Goal: Task Accomplishment & Management: Manage account settings

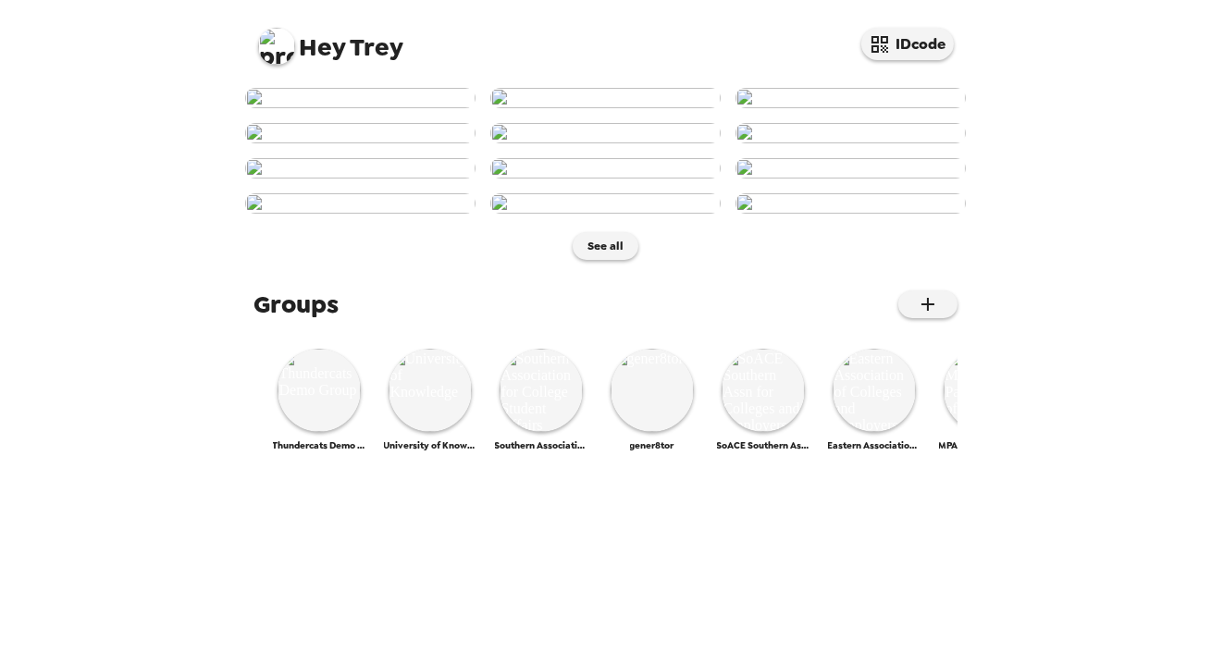
click at [275, 51] on img at bounding box center [276, 46] width 37 height 37
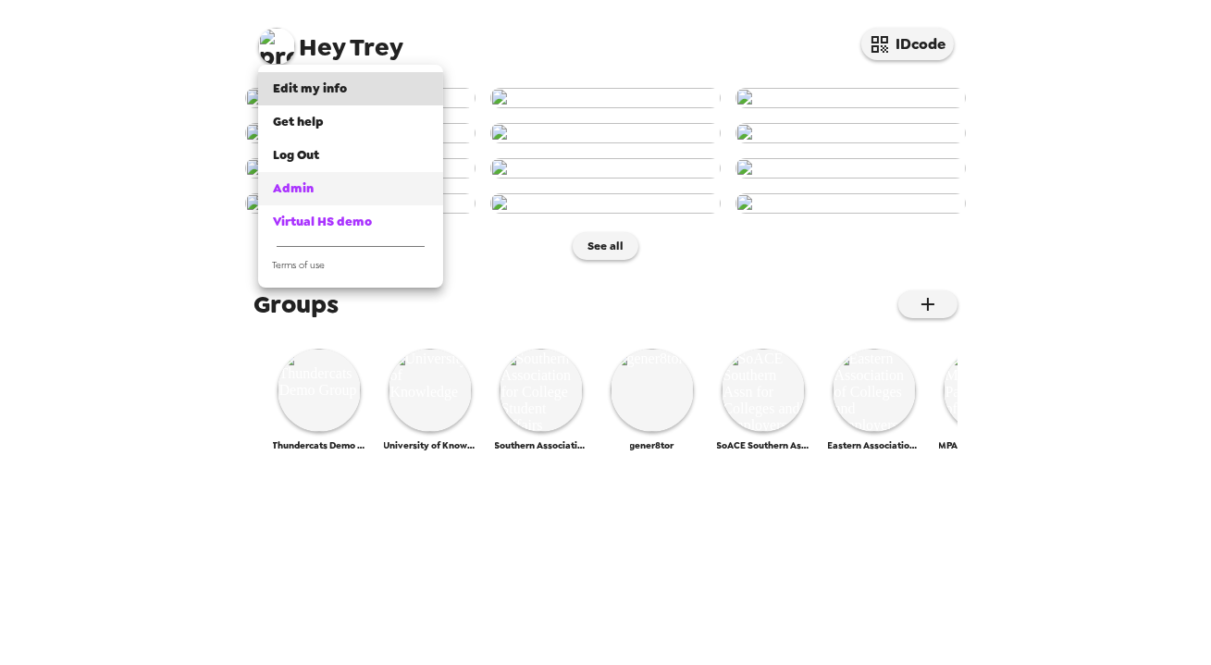
click at [310, 181] on span "Admin" at bounding box center [293, 188] width 41 height 16
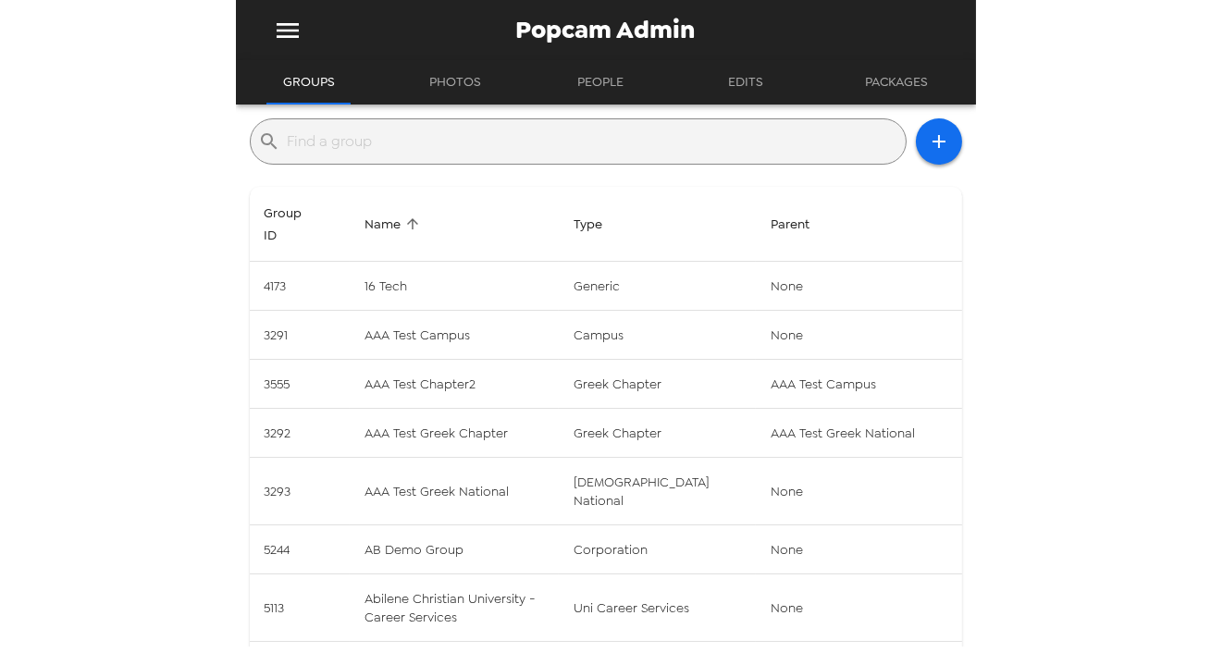
click at [457, 147] on input "text" at bounding box center [593, 142] width 611 height 30
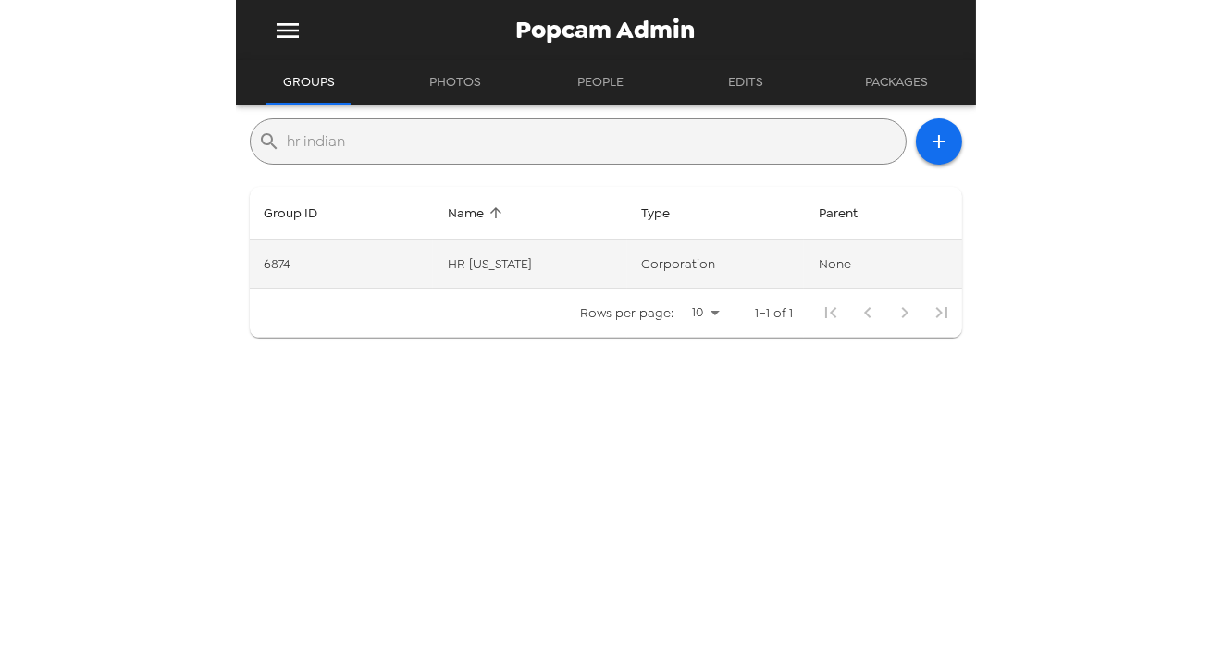
type input "hr indian"
click at [586, 266] on td "HR [US_STATE]" at bounding box center [530, 264] width 194 height 49
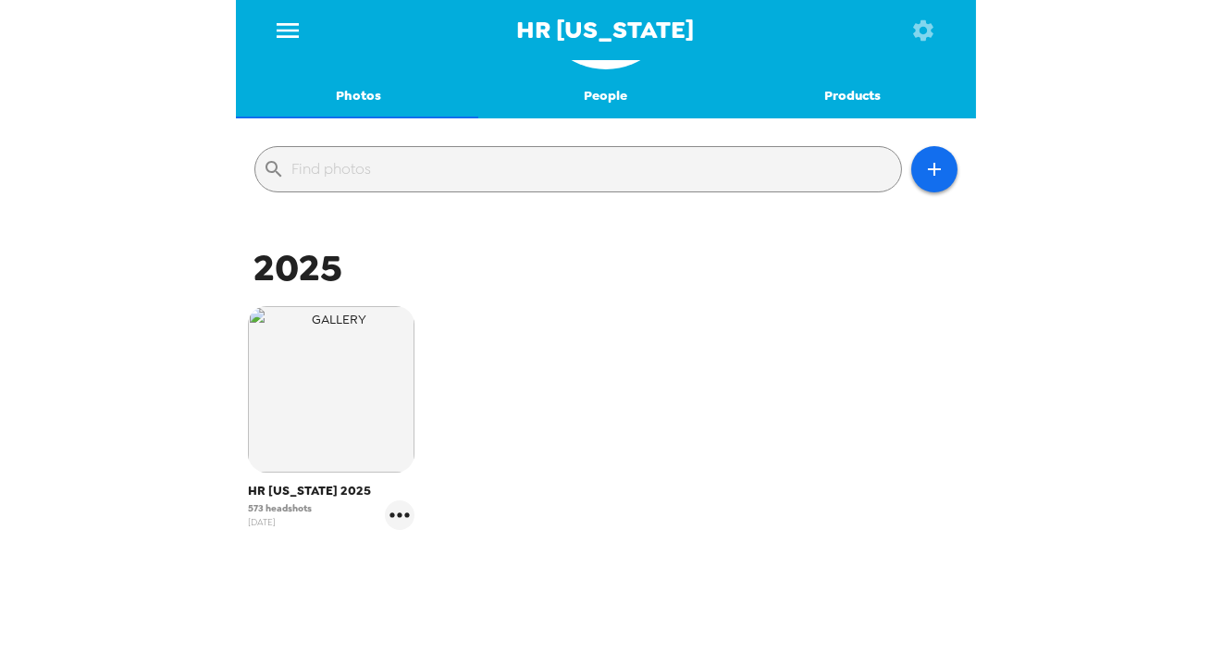
scroll to position [198, 0]
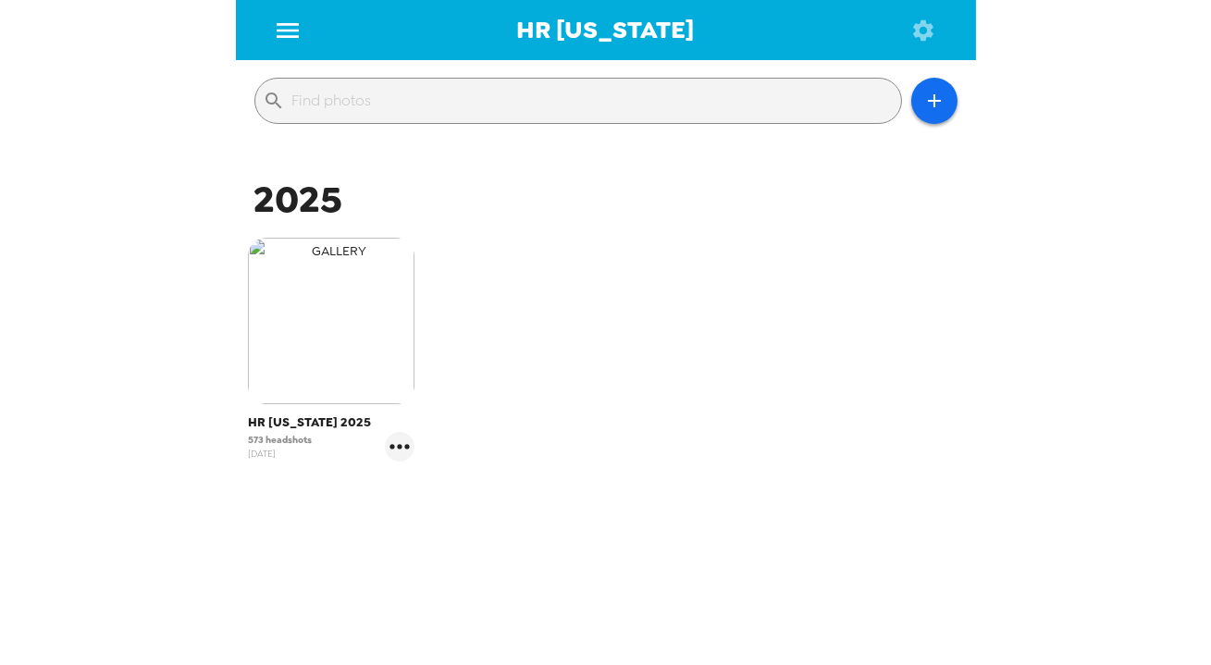
click at [367, 338] on img "button" at bounding box center [331, 321] width 167 height 167
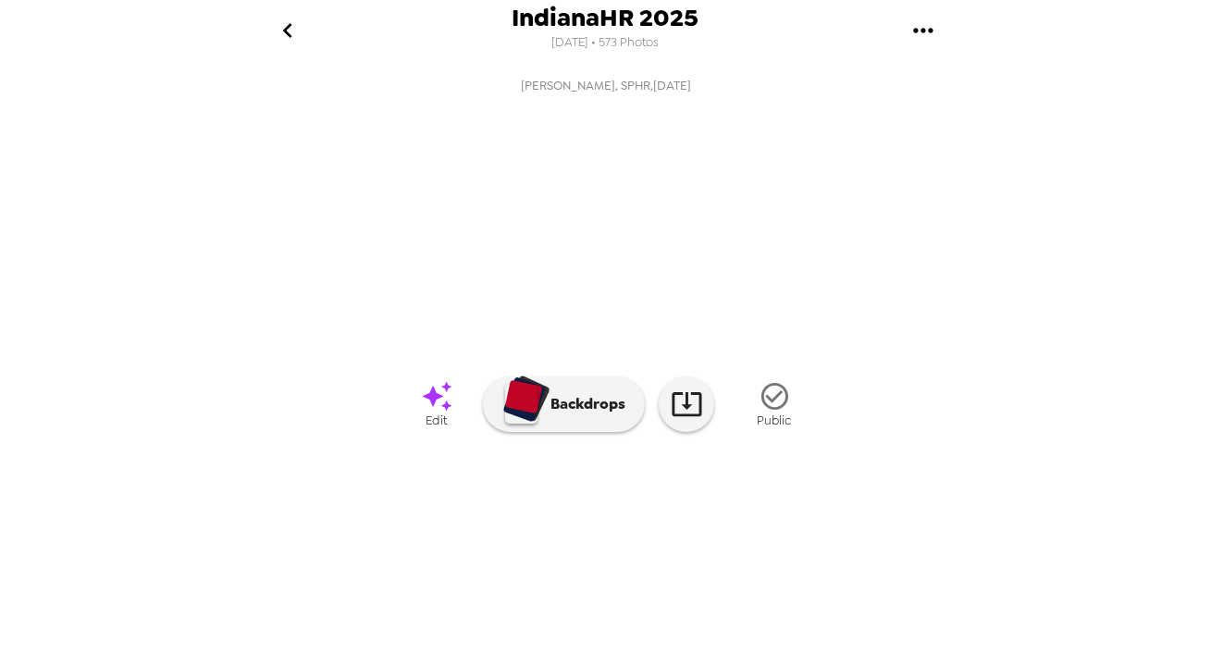
scroll to position [148, 0]
click at [762, 589] on img at bounding box center [756, 548] width 141 height 96
click at [911, 21] on icon "gallery menu" at bounding box center [924, 31] width 30 height 30
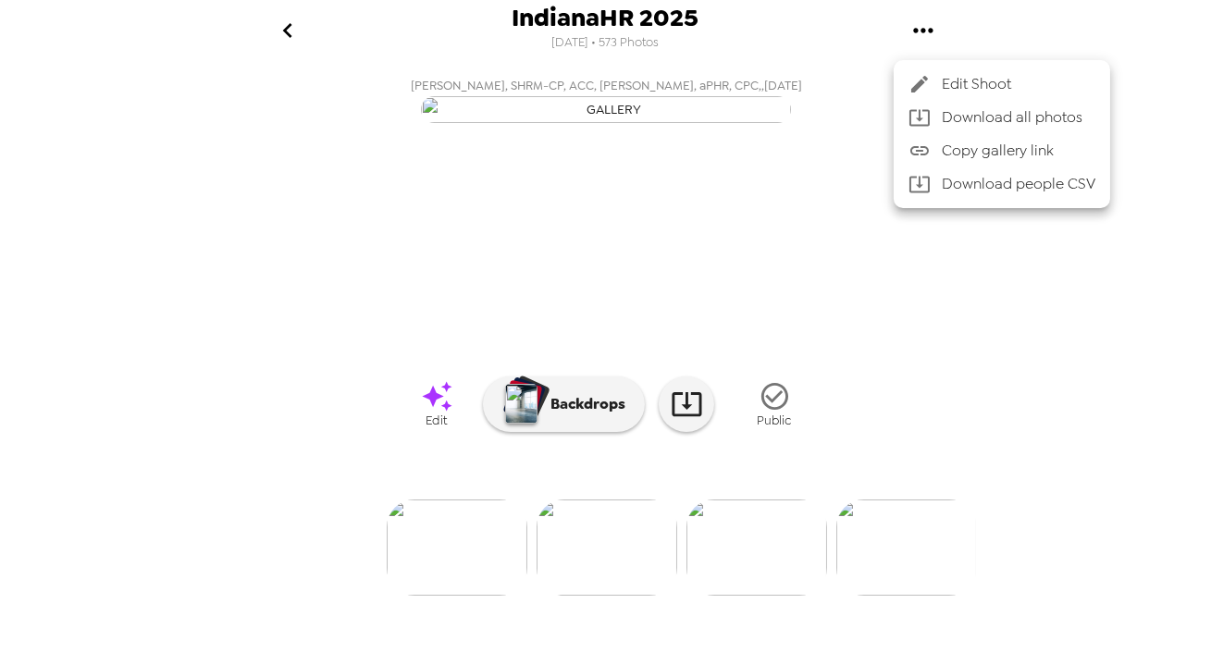
click at [973, 110] on span "Download all photos" at bounding box center [1019, 117] width 154 height 22
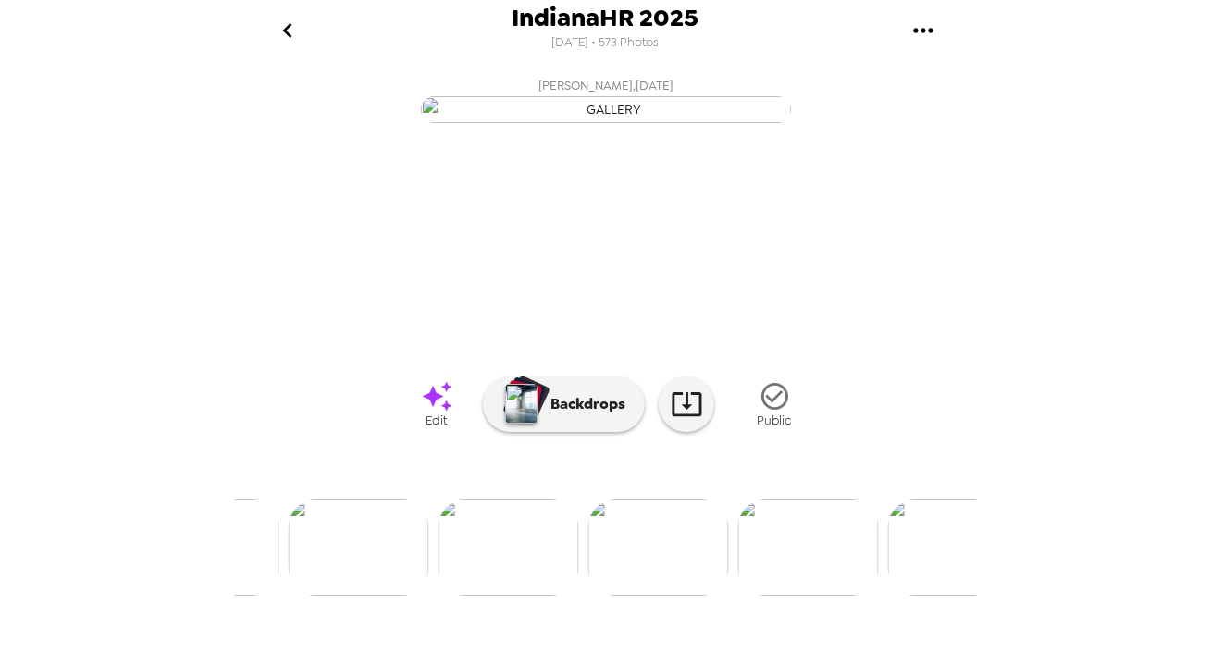
scroll to position [0, 59661]
click at [744, 596] on img at bounding box center [757, 548] width 141 height 96
click at [872, 581] on ul at bounding box center [606, 548] width 740 height 96
click at [914, 578] on img at bounding box center [946, 548] width 141 height 96
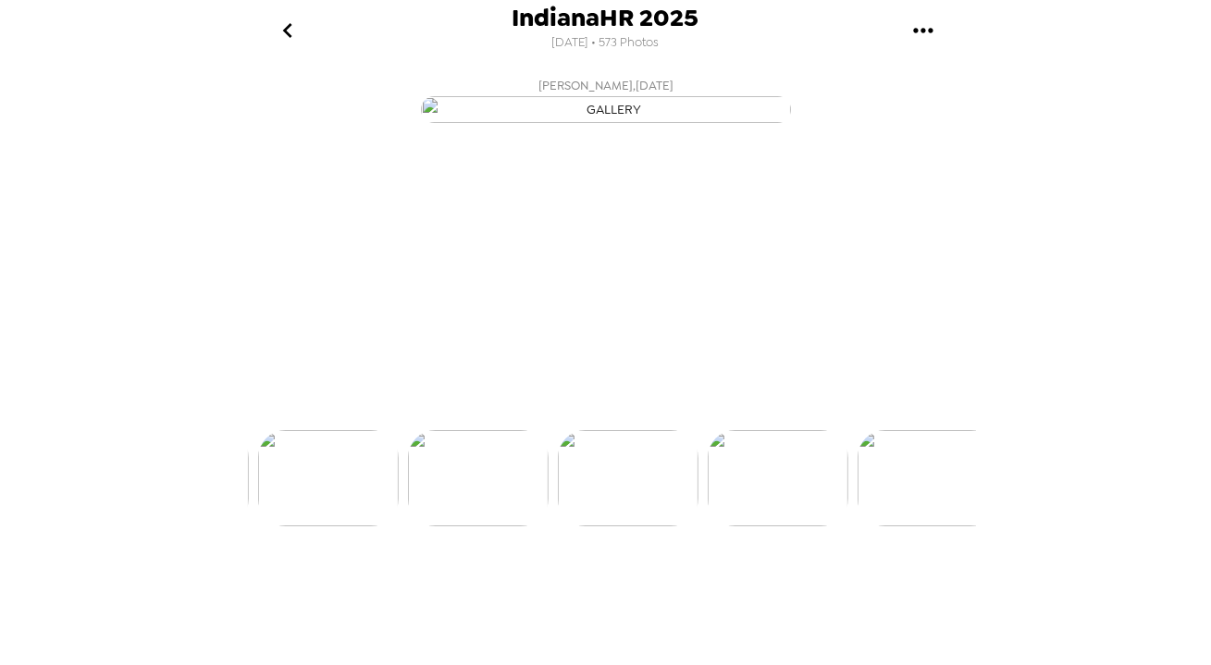
scroll to position [0, 81387]
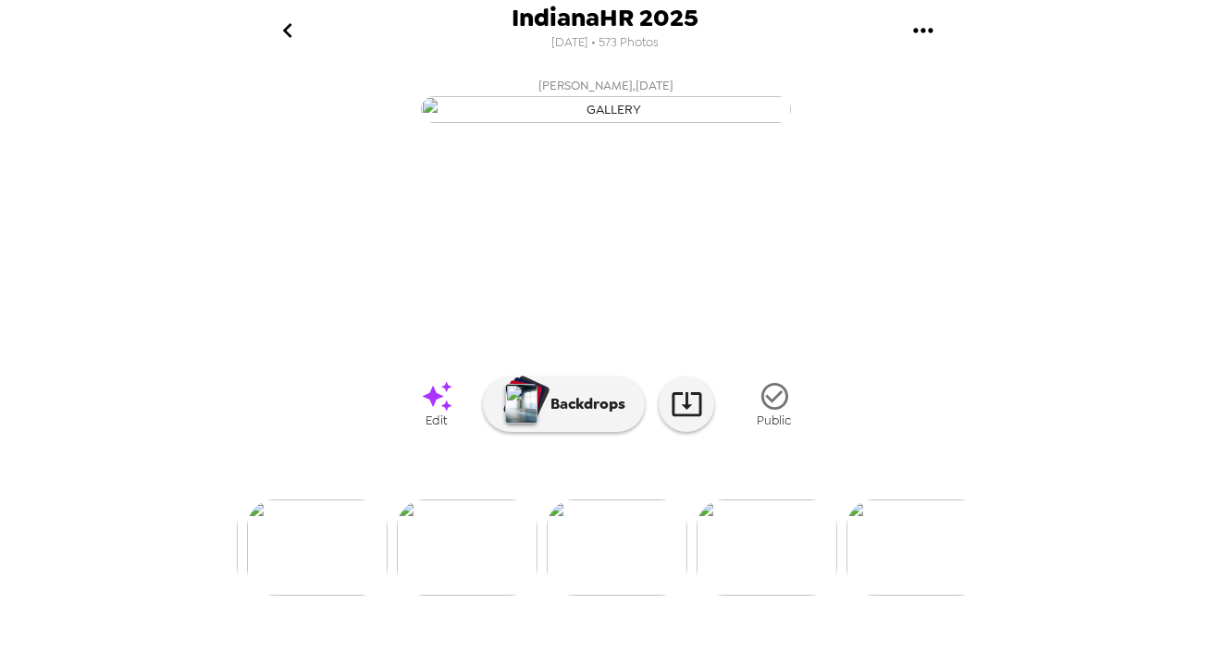
click at [792, 596] on img at bounding box center [767, 548] width 141 height 96
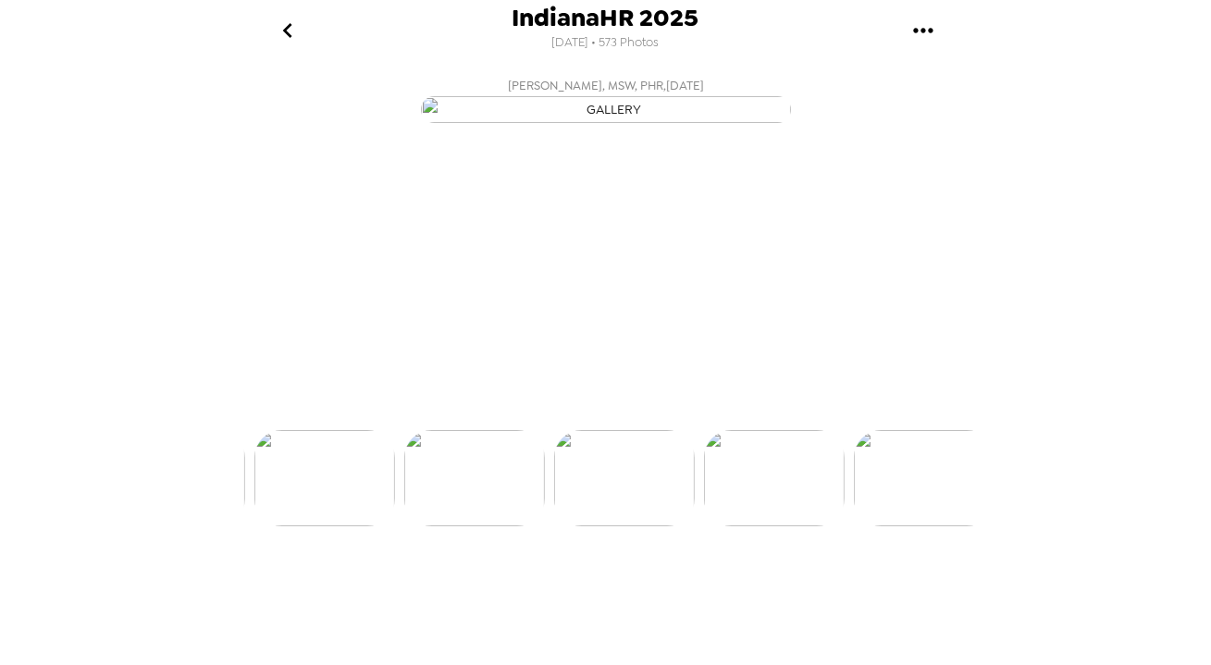
scroll to position [0, 81537]
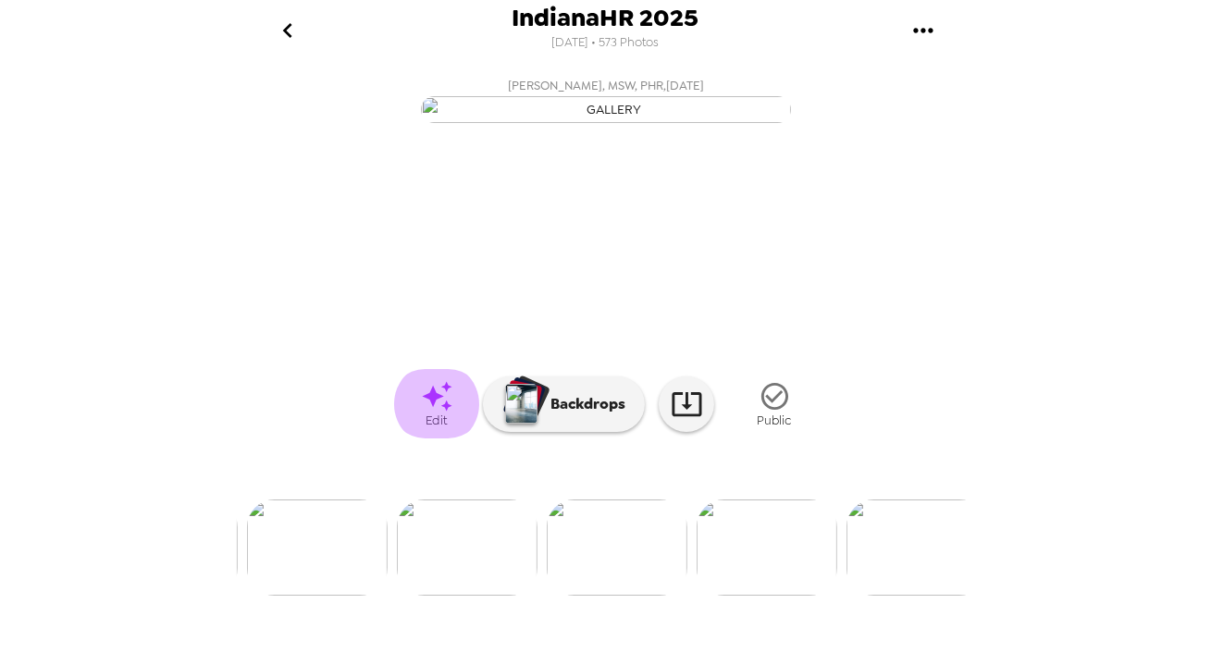
click at [440, 428] on span "Edit" at bounding box center [437, 421] width 21 height 16
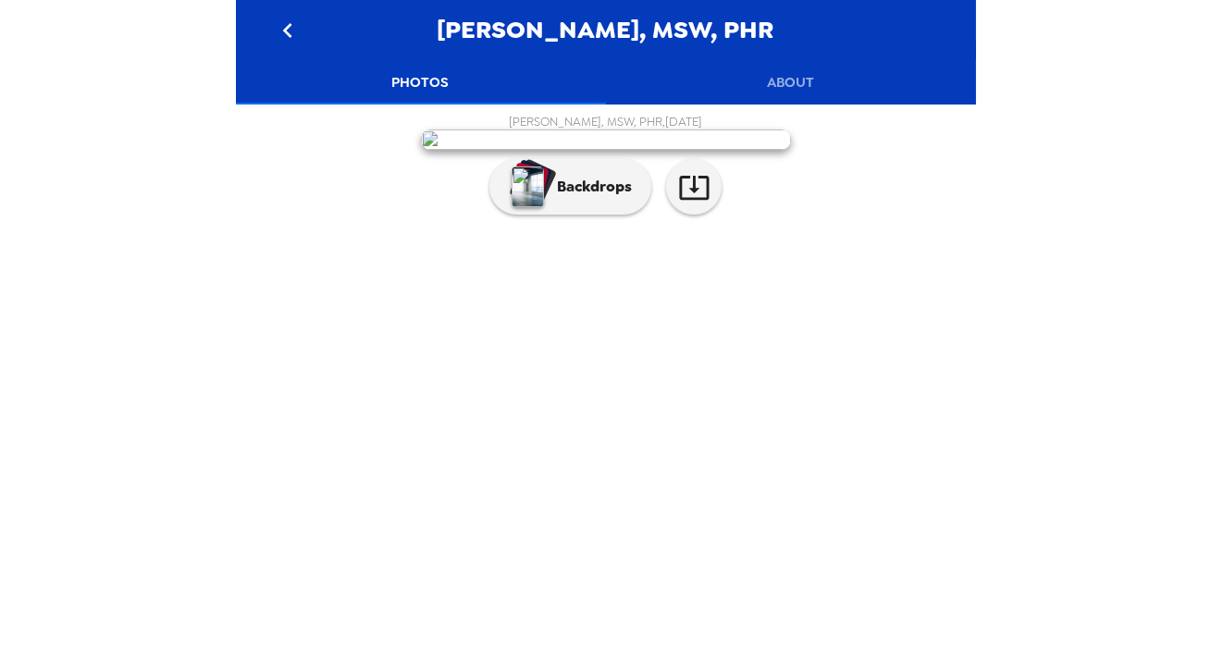
click at [640, 150] on img at bounding box center [606, 140] width 370 height 20
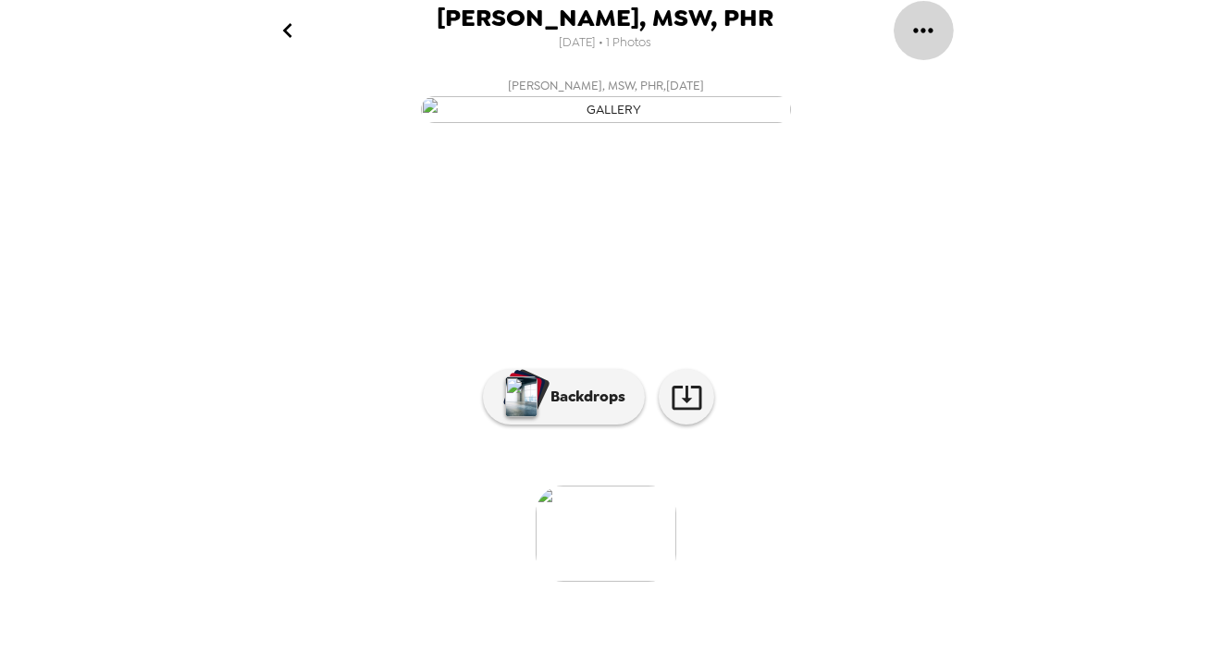
click at [912, 31] on icon "gallery menu" at bounding box center [924, 31] width 30 height 30
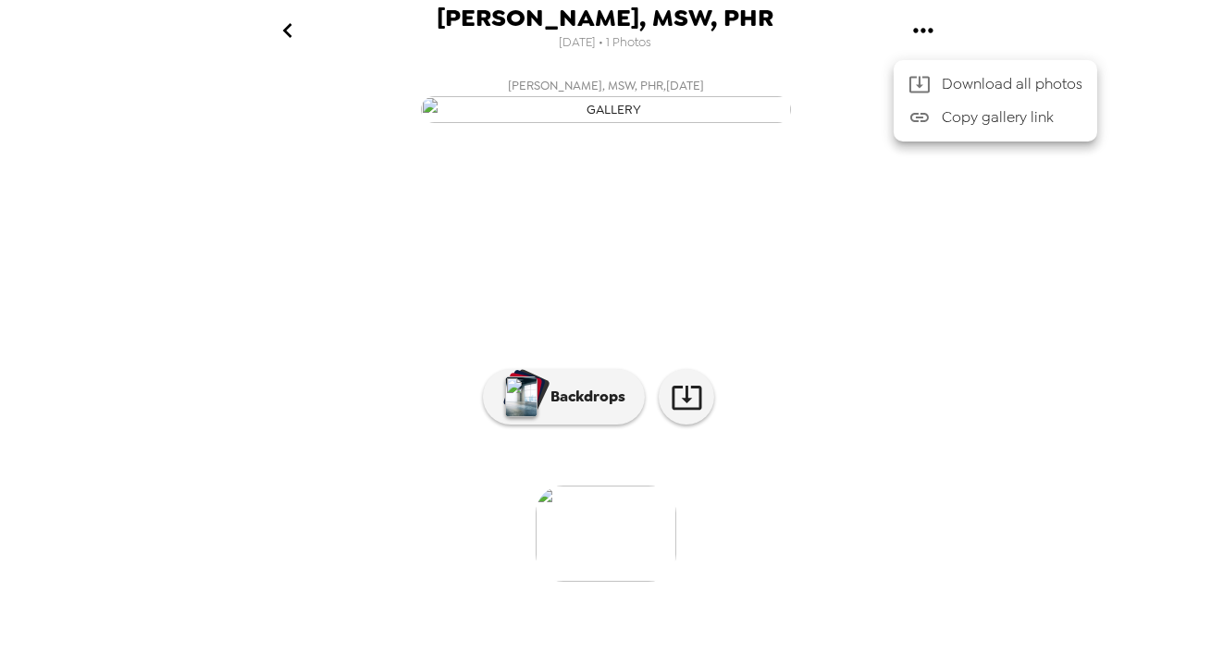
click at [919, 25] on div at bounding box center [605, 332] width 1211 height 665
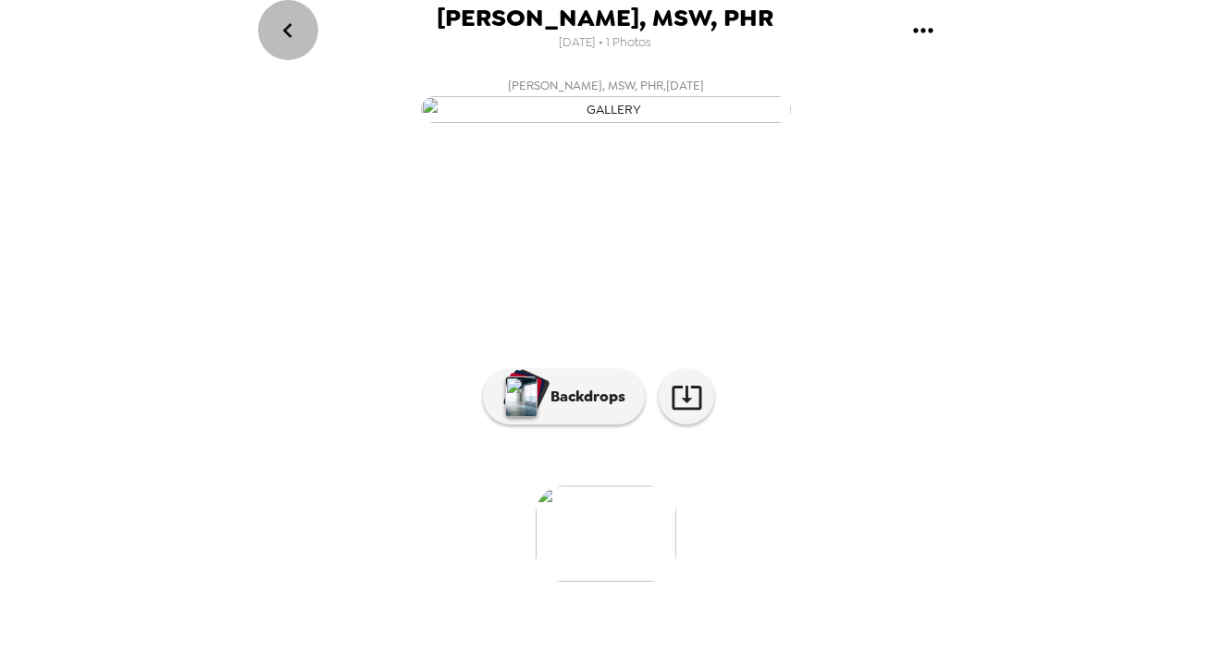
click at [276, 37] on icon "go back" at bounding box center [288, 31] width 30 height 30
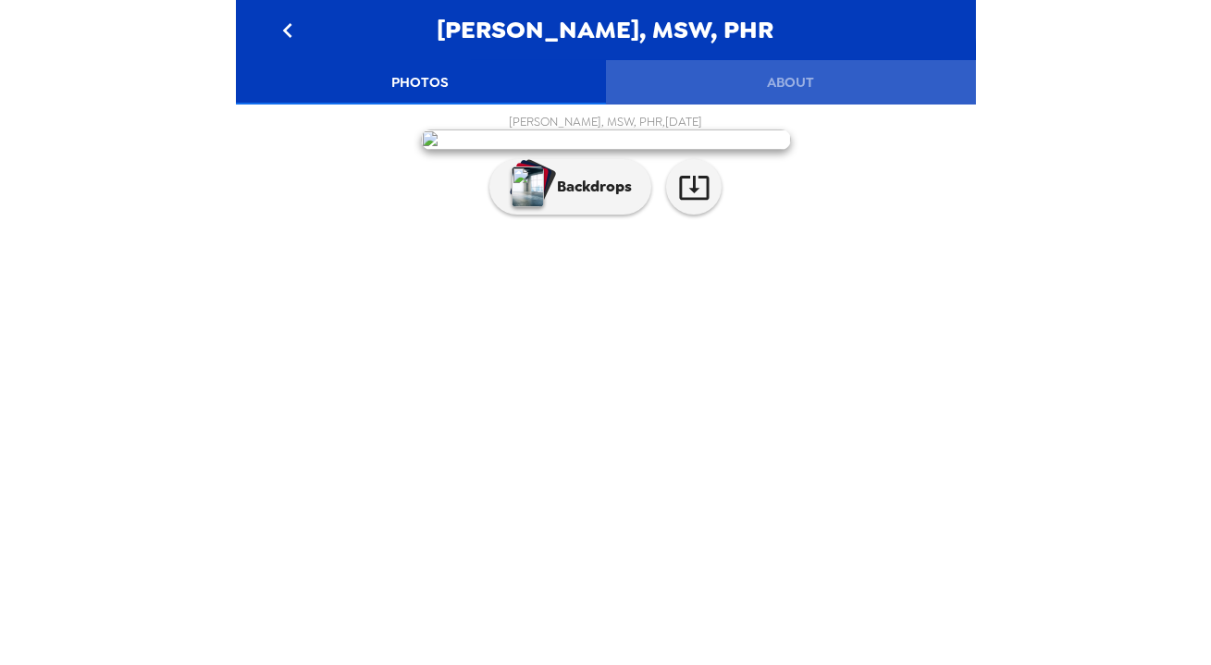
click at [802, 74] on button "About" at bounding box center [791, 82] width 370 height 44
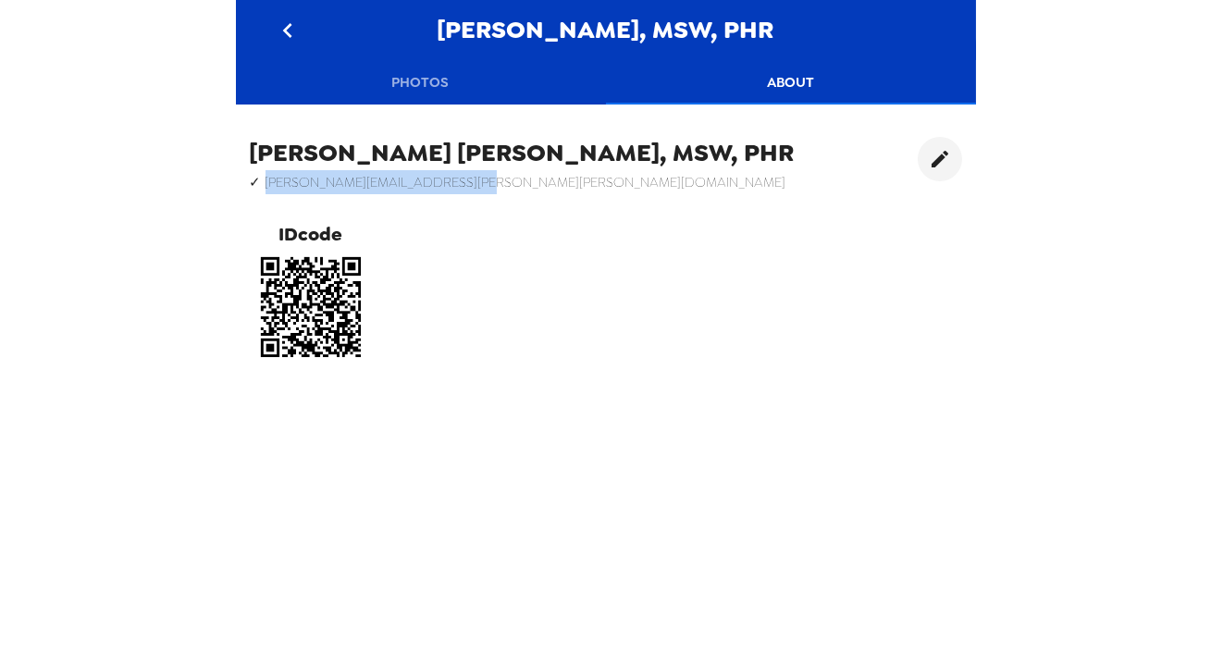
drag, startPoint x: 492, startPoint y: 176, endPoint x: 269, endPoint y: 184, distance: 223.2
click at [267, 184] on h6 "✓ samantha.briggs.smith@gmail.com" at bounding box center [522, 182] width 545 height 24
copy h6 "amantha.briggs.smith@gmail.com"
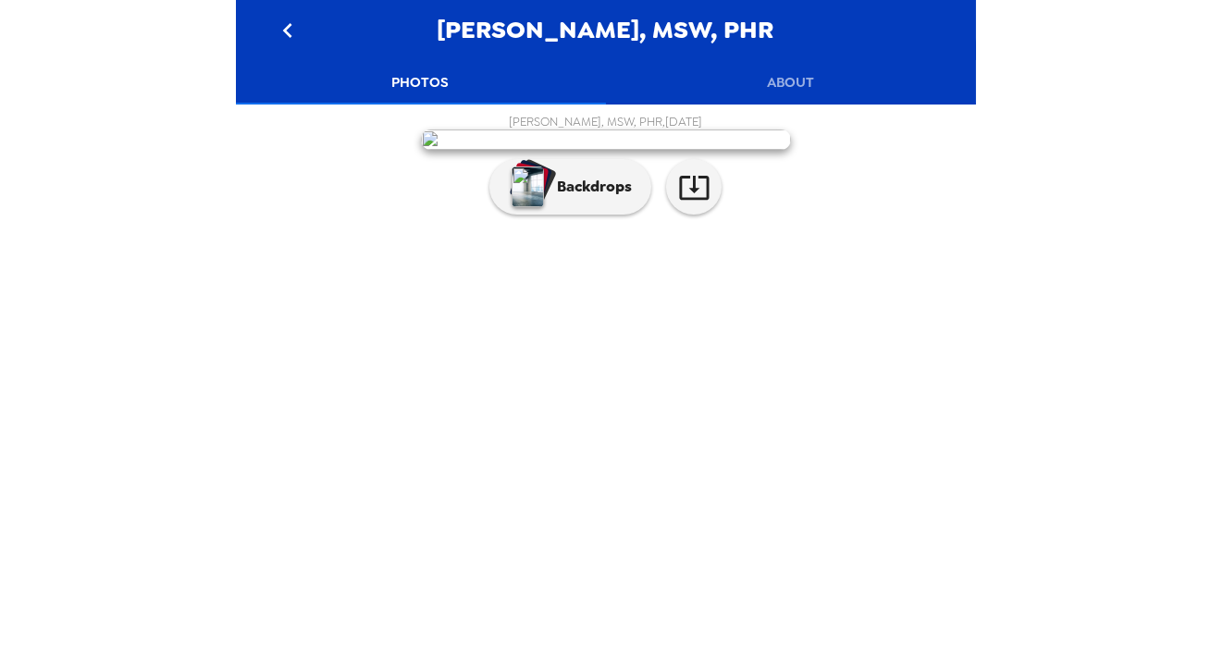
click at [797, 89] on button "About" at bounding box center [791, 82] width 370 height 44
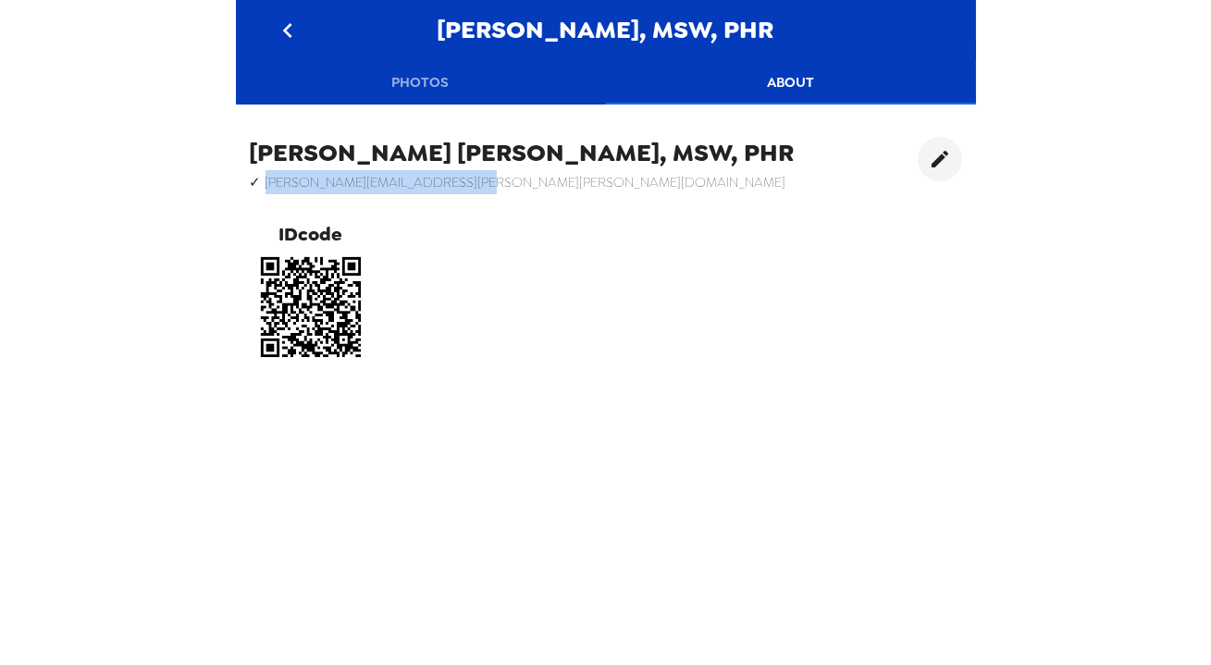
drag, startPoint x: 511, startPoint y: 183, endPoint x: 265, endPoint y: 183, distance: 246.1
click at [264, 183] on h6 "✓ samantha.briggs.smith@gmail.com" at bounding box center [522, 182] width 545 height 24
copy h6 "samantha.briggs.smith@gmail.com"
